Goal: Information Seeking & Learning: Learn about a topic

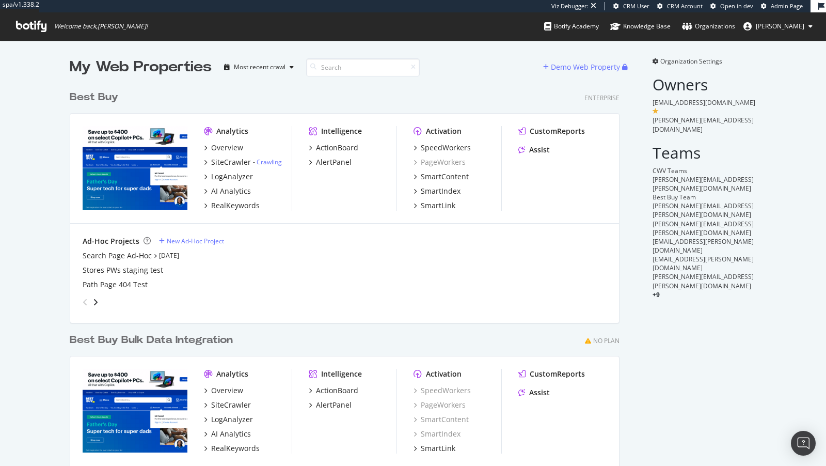
scroll to position [438, 558]
click at [228, 194] on div "AI Analytics" at bounding box center [231, 191] width 40 height 10
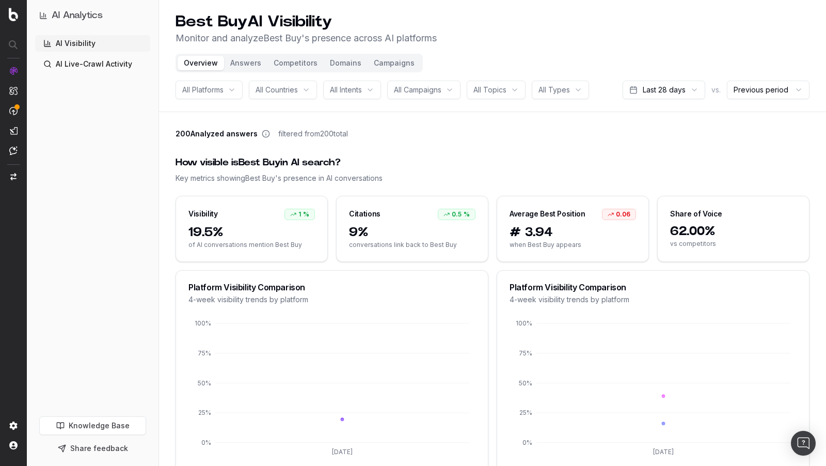
click at [15, 75] on div at bounding box center [13, 111] width 8 height 89
click at [61, 172] on div "ANALYTICS Overview SiteCrawler LogAnalyzer RealKeywords EngagementAnalytics" at bounding box center [75, 126] width 76 height 110
click at [55, 179] on div "ANALYTICS Overview SiteCrawler LogAnalyzer RealKeywords EngagementAnalytics" at bounding box center [75, 126] width 76 height 110
click at [14, 72] on img at bounding box center [13, 71] width 8 height 8
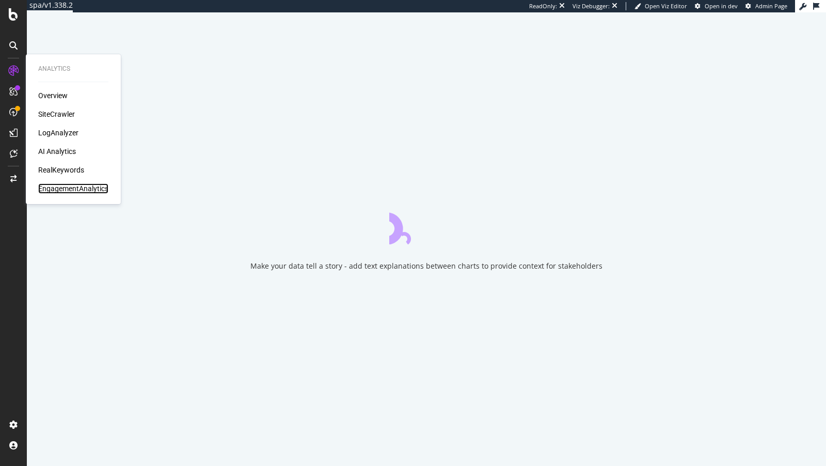
click at [62, 186] on div "EngagementAnalytics" at bounding box center [73, 188] width 70 height 10
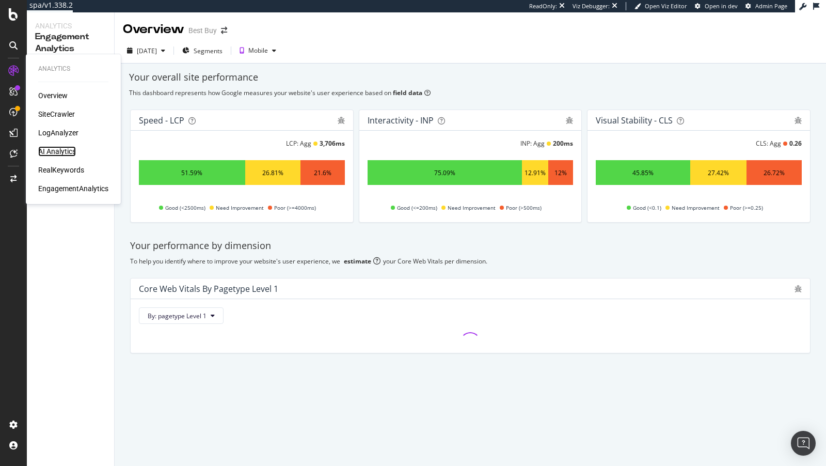
click at [57, 149] on div "AI Analytics" at bounding box center [57, 151] width 38 height 10
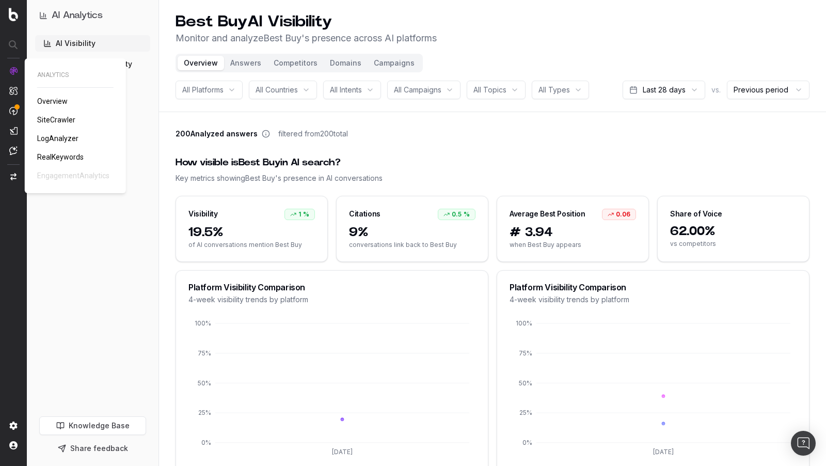
click at [73, 179] on div "ANALYTICS Overview SiteCrawler LogAnalyzer RealKeywords EngagementAnalytics" at bounding box center [75, 126] width 76 height 110
click at [72, 177] on div "ANALYTICS Overview SiteCrawler LogAnalyzer RealKeywords EngagementAnalytics" at bounding box center [75, 126] width 76 height 110
click at [60, 137] on span "LogAnalyzer" at bounding box center [57, 138] width 41 height 8
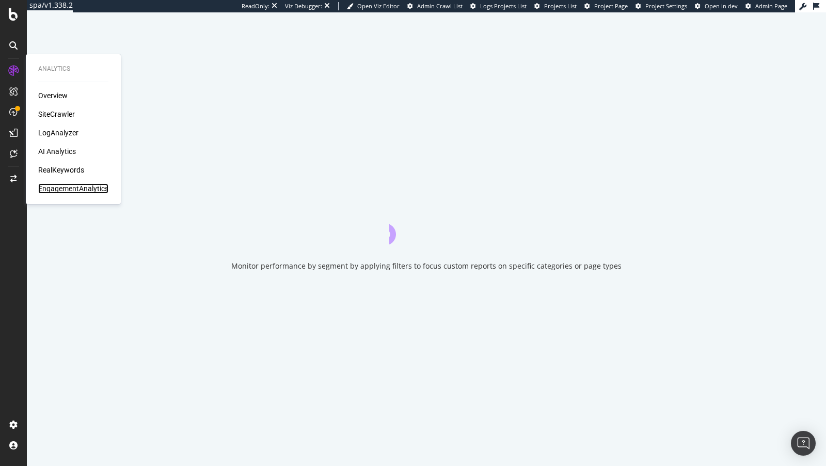
click at [72, 186] on div "EngagementAnalytics" at bounding box center [73, 188] width 70 height 10
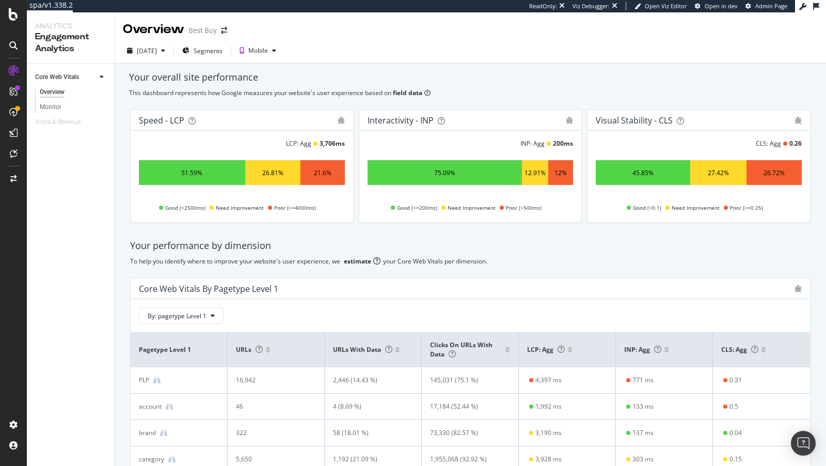
click at [815, 7] on icon at bounding box center [816, 6] width 6 height 7
